Goal: Transaction & Acquisition: Purchase product/service

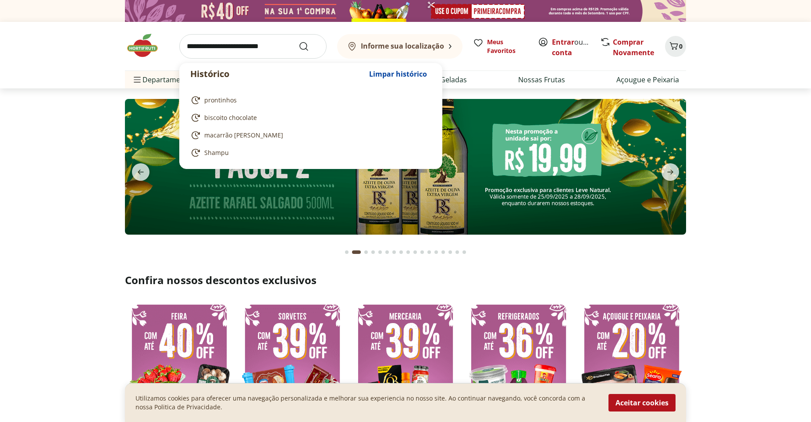
click at [194, 46] on input "search" at bounding box center [252, 46] width 147 height 25
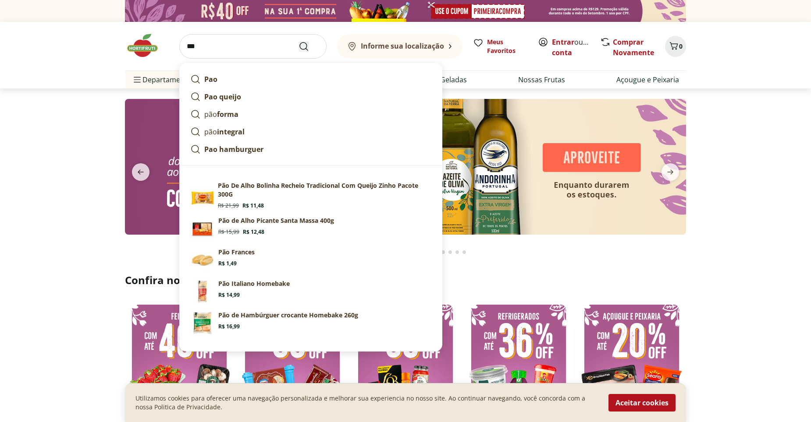
type input "***"
click at [298, 46] on icon "Submit Search" at bounding box center [303, 46] width 11 height 11
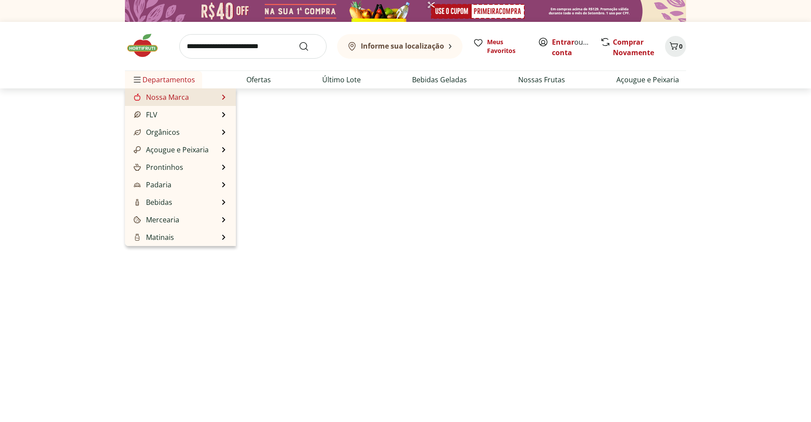
select select "**********"
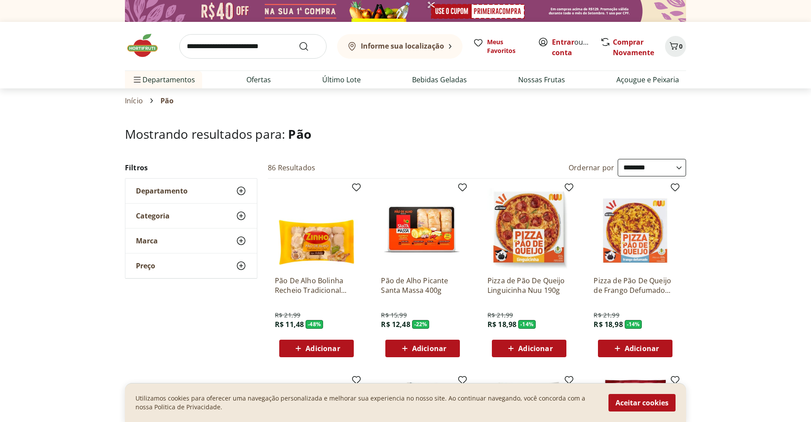
drag, startPoint x: 626, startPoint y: 262, endPoint x: 660, endPoint y: 295, distance: 47.4
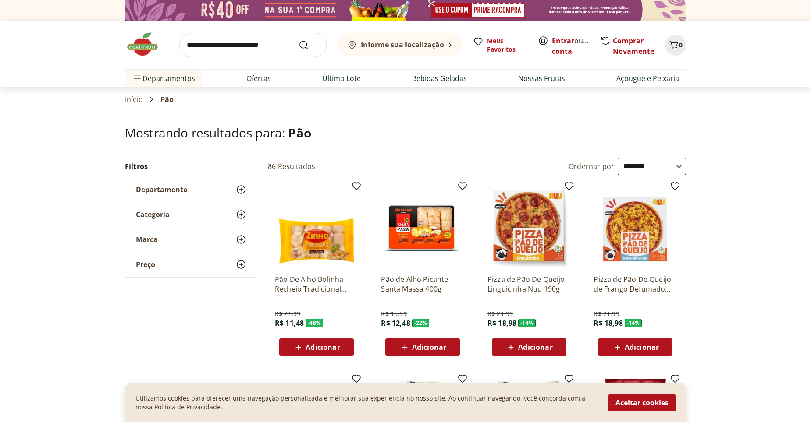
scroll to position [3, 0]
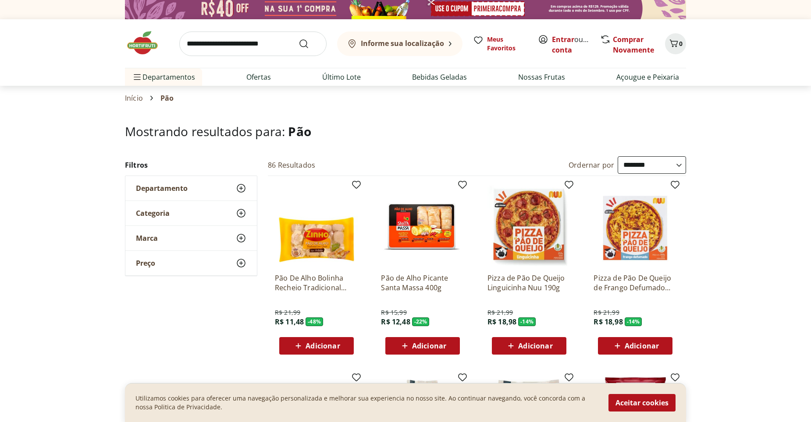
drag, startPoint x: 727, startPoint y: 248, endPoint x: 734, endPoint y: 238, distance: 12.0
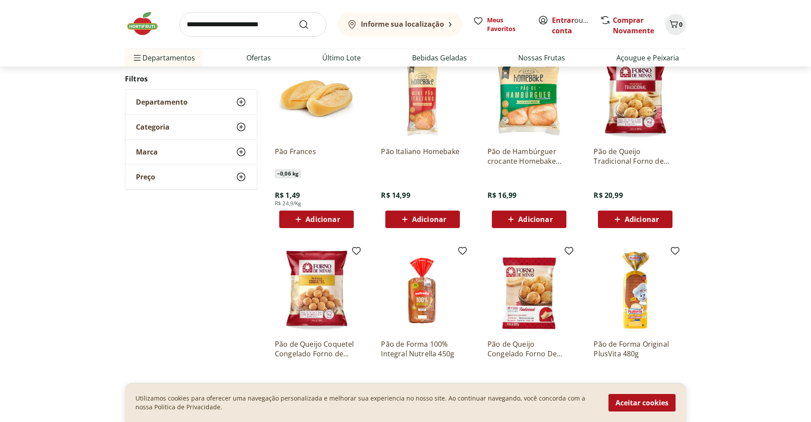
scroll to position [372, 0]
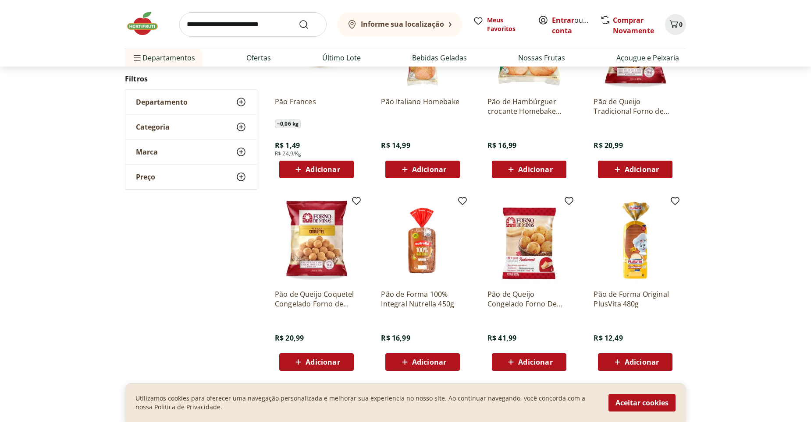
drag, startPoint x: 716, startPoint y: 263, endPoint x: 716, endPoint y: 268, distance: 4.4
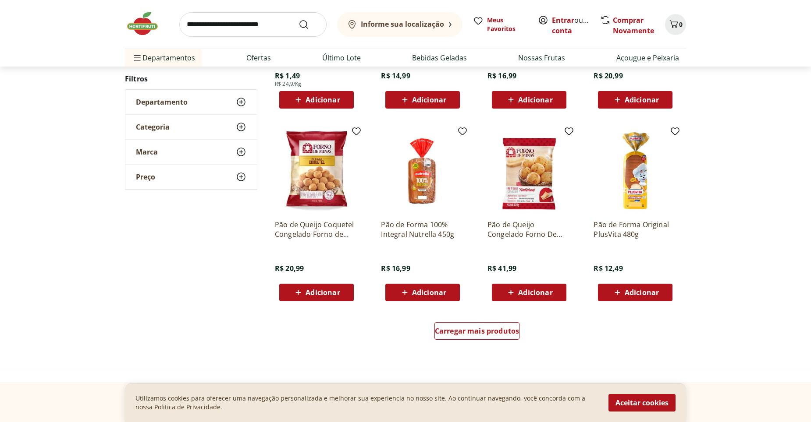
scroll to position [409, 0]
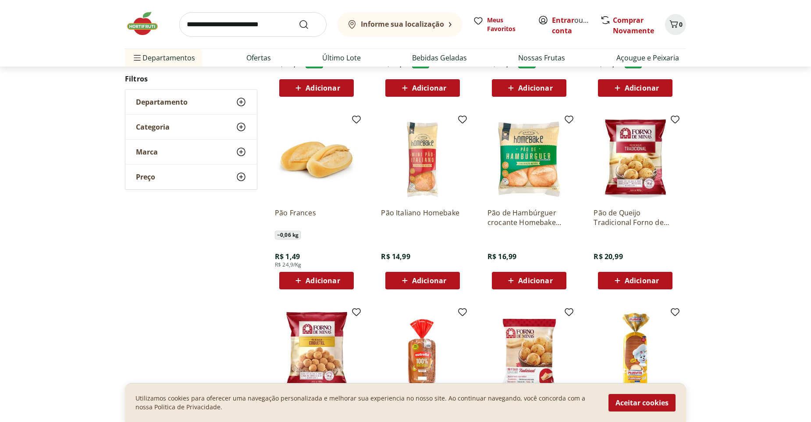
drag, startPoint x: 255, startPoint y: 406, endPoint x: 267, endPoint y: 376, distance: 32.5
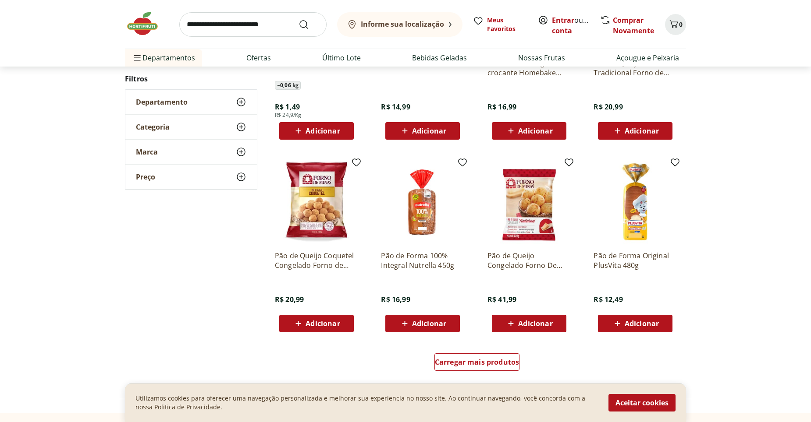
scroll to position [426, 0]
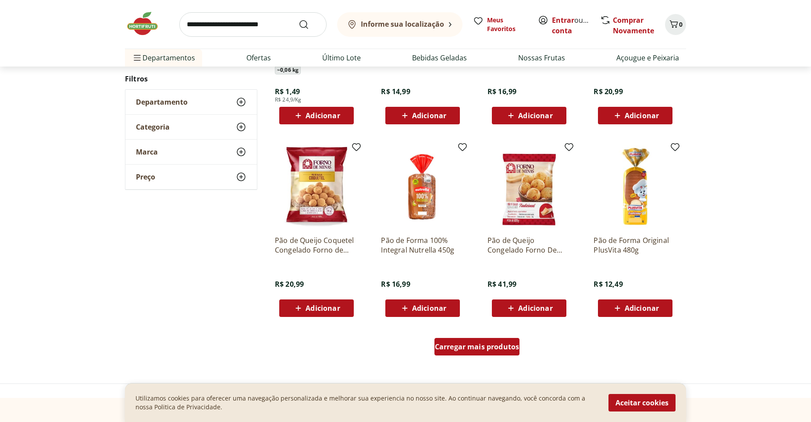
click at [489, 348] on span "Carregar mais produtos" at bounding box center [477, 347] width 85 height 7
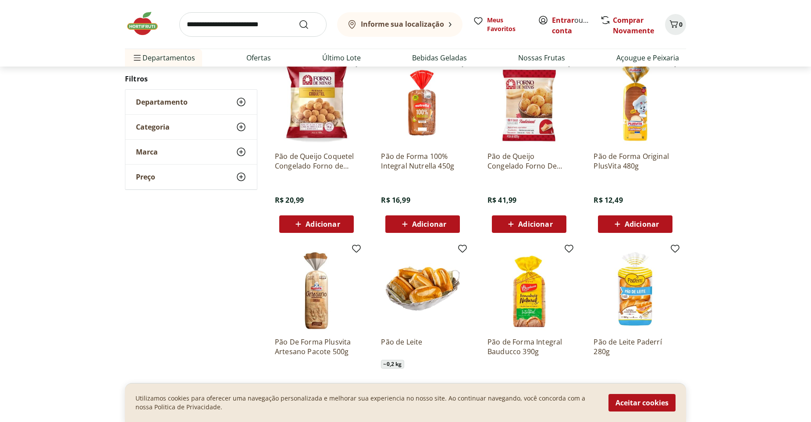
scroll to position [514, 0]
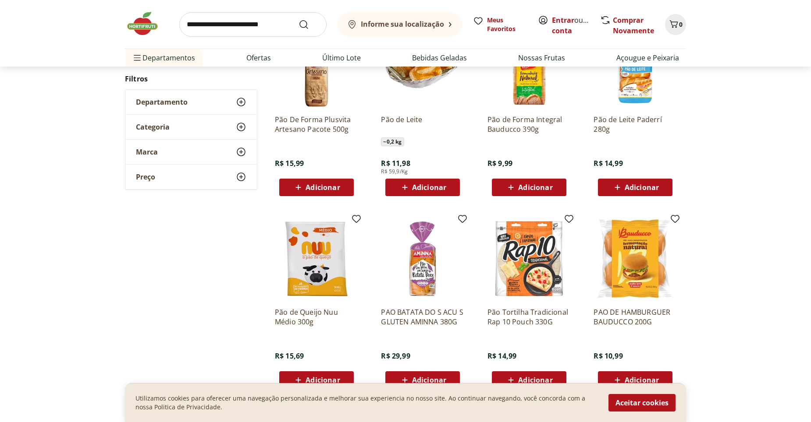
scroll to position [207, 0]
drag, startPoint x: 532, startPoint y: 337, endPoint x: 687, endPoint y: 272, distance: 168.5
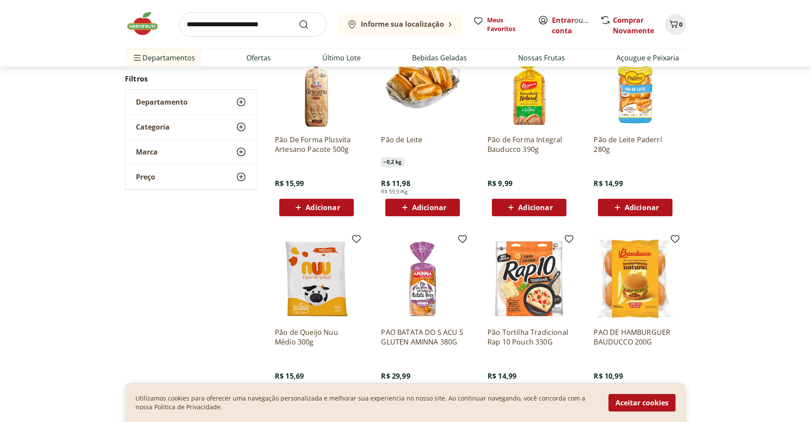
drag, startPoint x: 688, startPoint y: 271, endPoint x: 699, endPoint y: 259, distance: 15.8
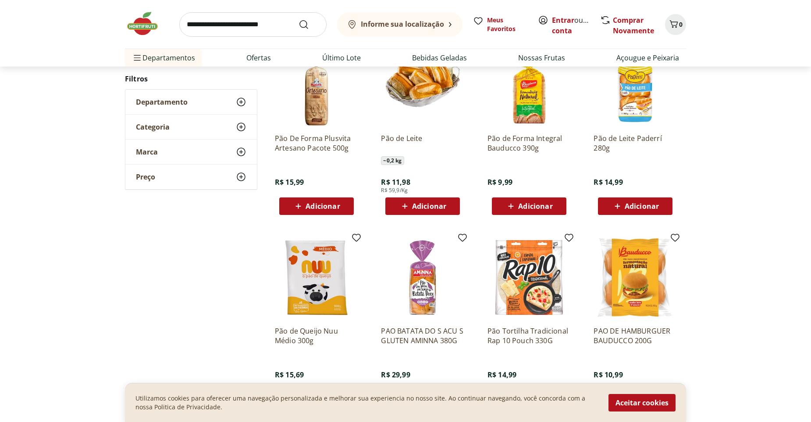
drag, startPoint x: 701, startPoint y: 255, endPoint x: 715, endPoint y: 265, distance: 17.3
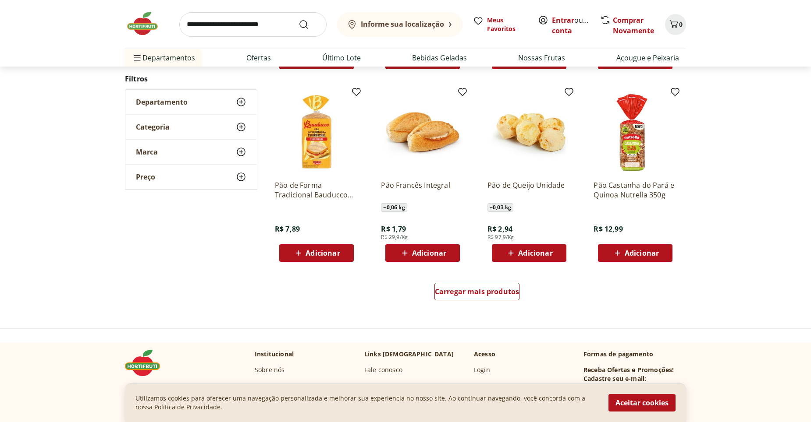
scroll to position [559, 0]
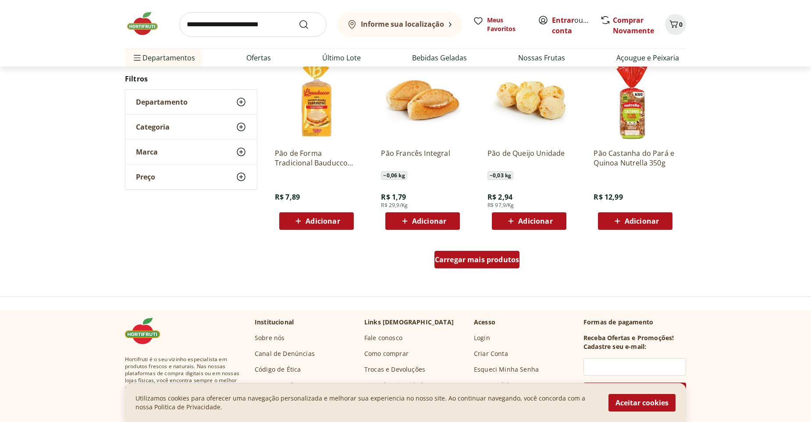
click at [478, 263] on span "Carregar mais produtos" at bounding box center [477, 259] width 85 height 7
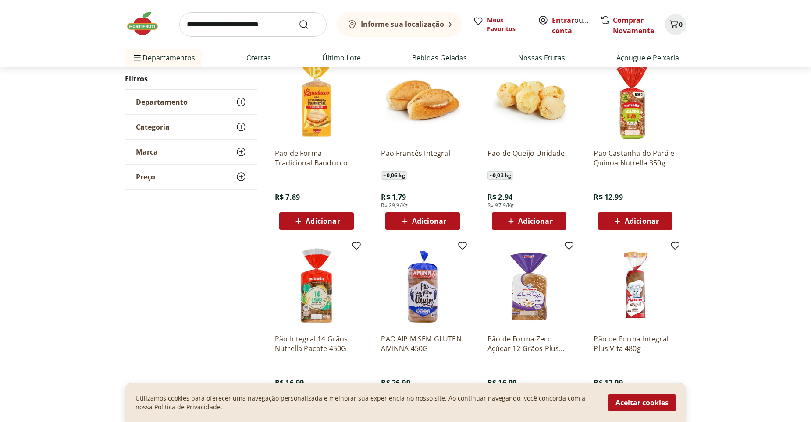
click at [628, 352] on p "Pão de Forma Integral Plus Vita 480g" at bounding box center [634, 343] width 83 height 19
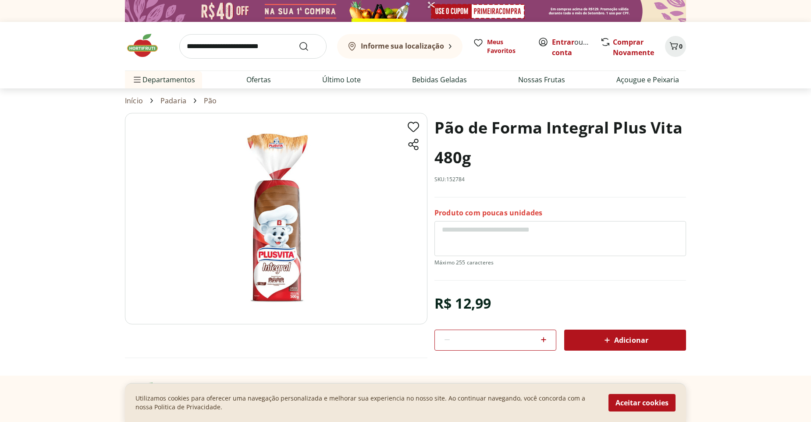
drag, startPoint x: 649, startPoint y: 143, endPoint x: 649, endPoint y: 121, distance: 22.8
drag, startPoint x: 650, startPoint y: 117, endPoint x: 642, endPoint y: 57, distance: 60.5
drag, startPoint x: 589, startPoint y: 168, endPoint x: 600, endPoint y: 116, distance: 53.8
drag, startPoint x: 646, startPoint y: 106, endPoint x: 646, endPoint y: 75, distance: 30.7
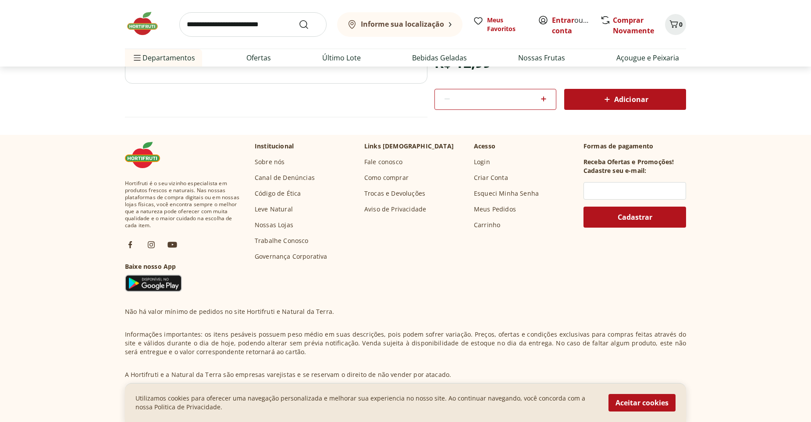
scroll to position [307, 0]
